Goal: Find specific page/section: Find specific page/section

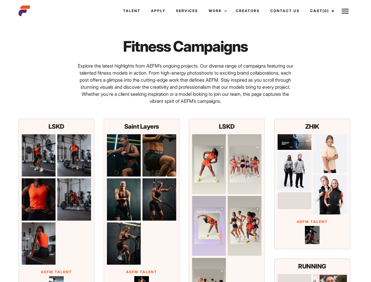
click at [320, 11] on link "Cast (0)" at bounding box center [321, 11] width 33 height 16
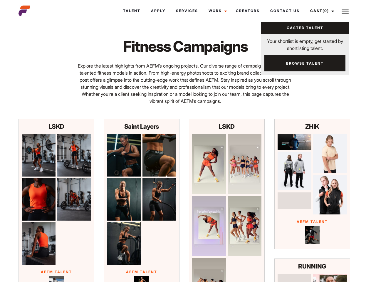
click at [345, 11] on img at bounding box center [345, 11] width 7 height 7
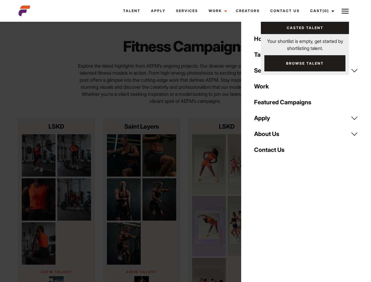
click at [38, 155] on img at bounding box center [39, 155] width 34 height 42
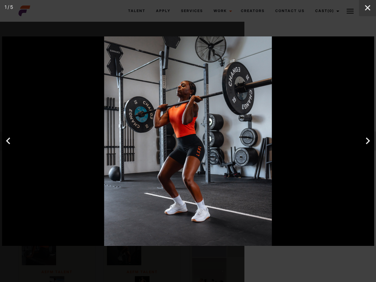
click at [74, 199] on img at bounding box center [188, 140] width 372 height 209
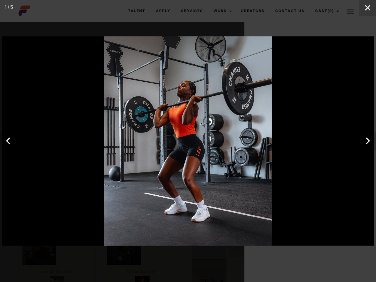
click at [56, 246] on img at bounding box center [188, 140] width 372 height 209
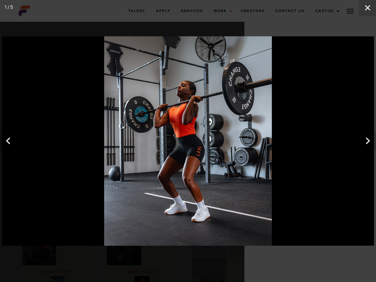
click at [159, 155] on img at bounding box center [188, 140] width 372 height 209
